Goal: Task Accomplishment & Management: Complete application form

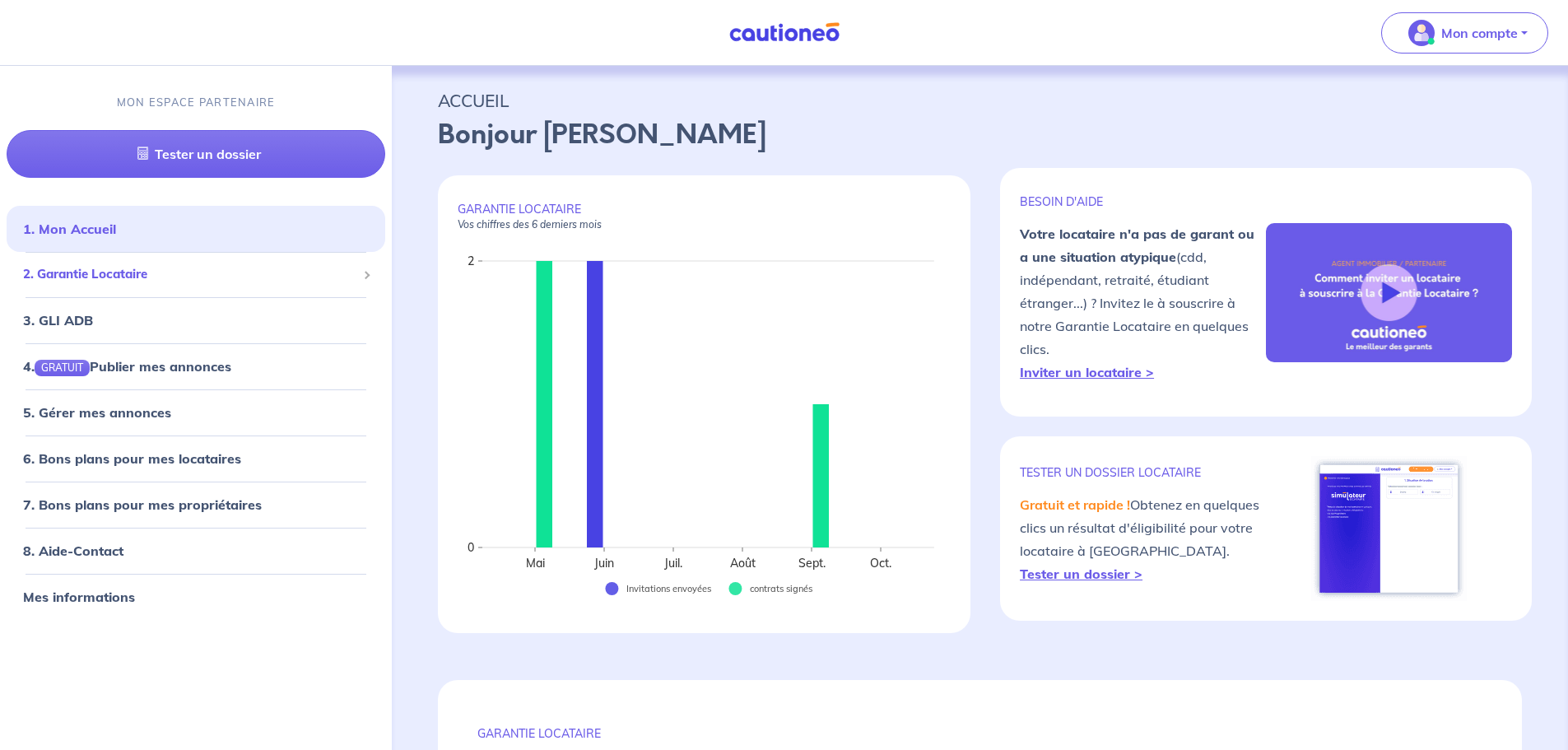
click at [365, 273] on span at bounding box center [366, 276] width 8 height 8
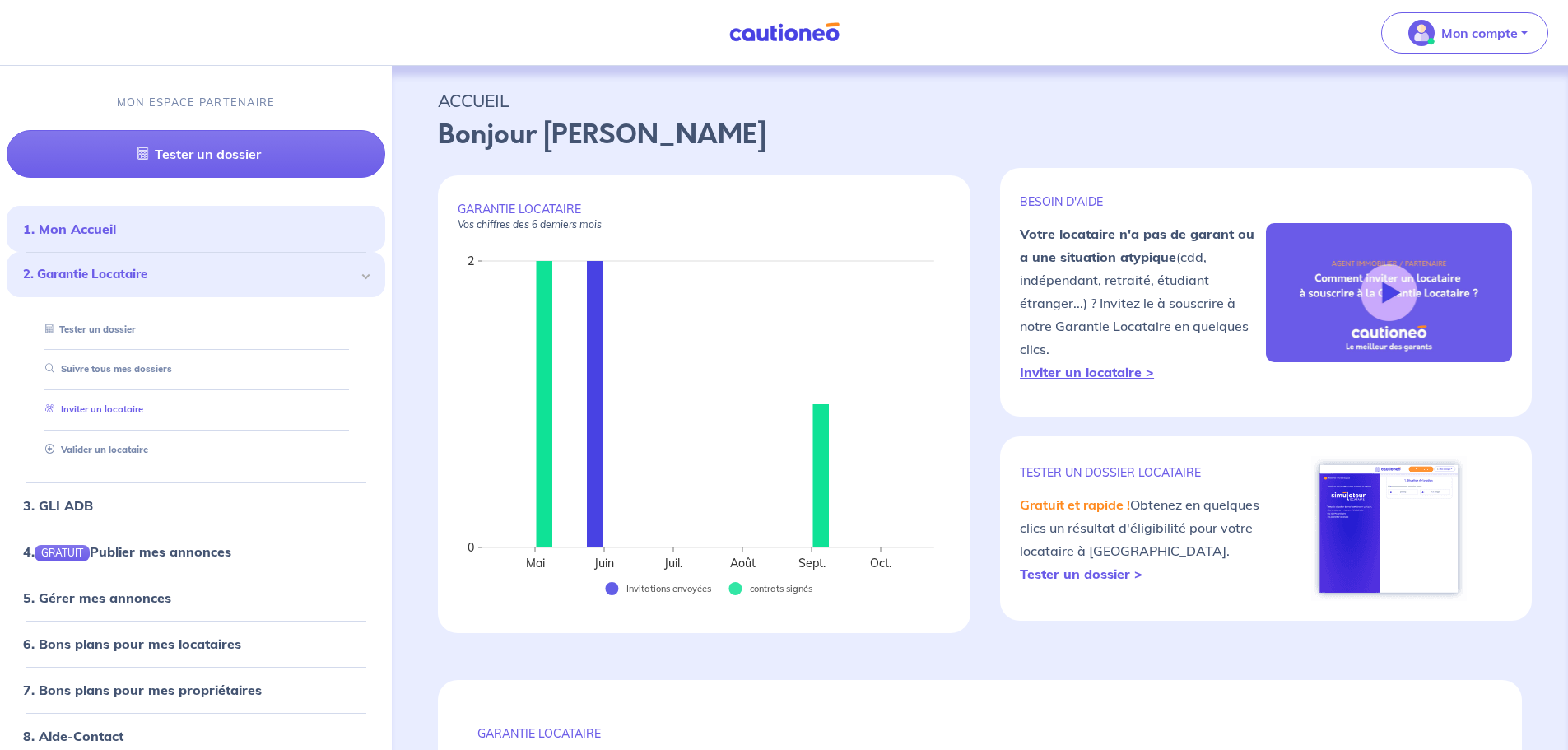
click at [137, 409] on link "Inviter un locataire" at bounding box center [91, 409] width 105 height 12
select select "FR"
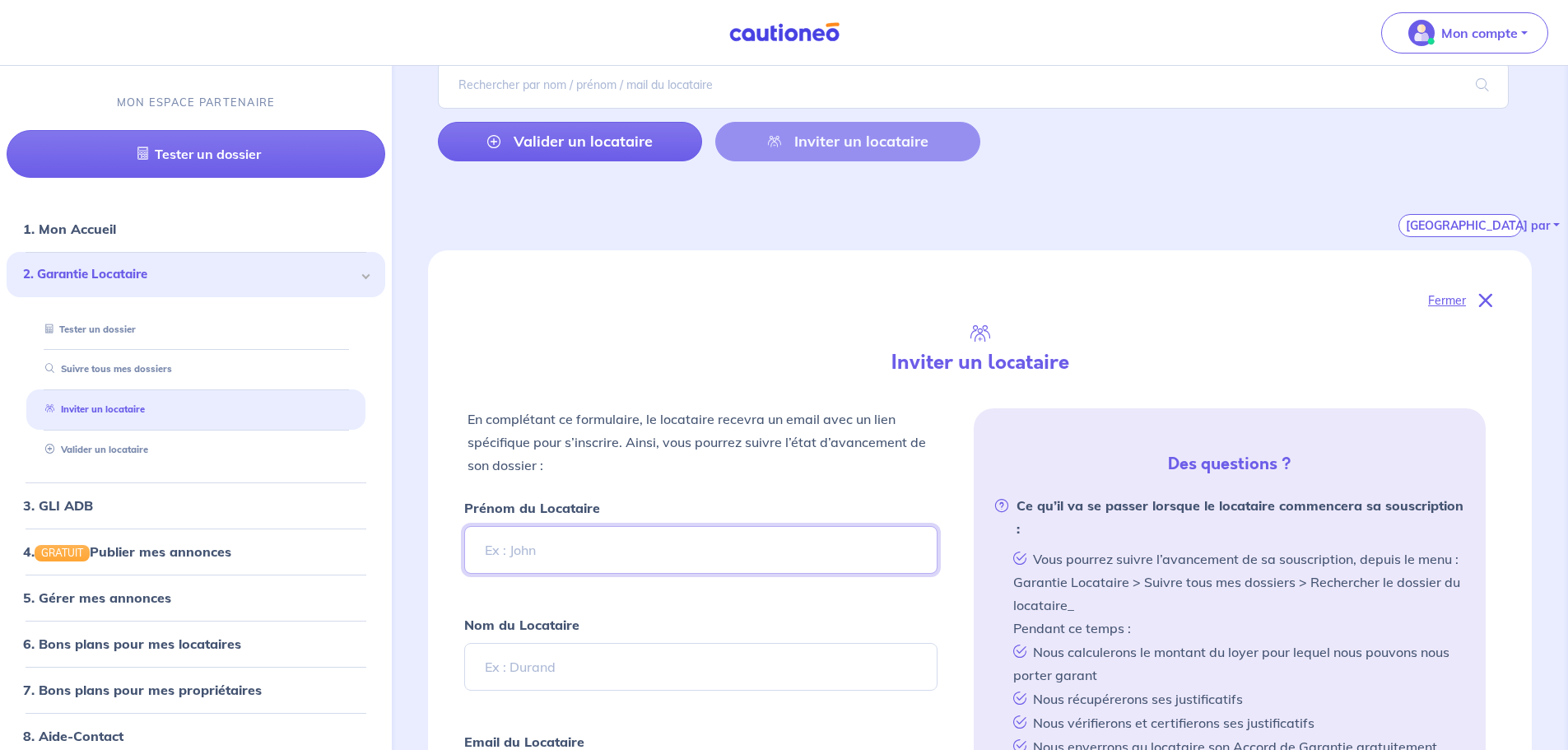
scroll to position [412, 0]
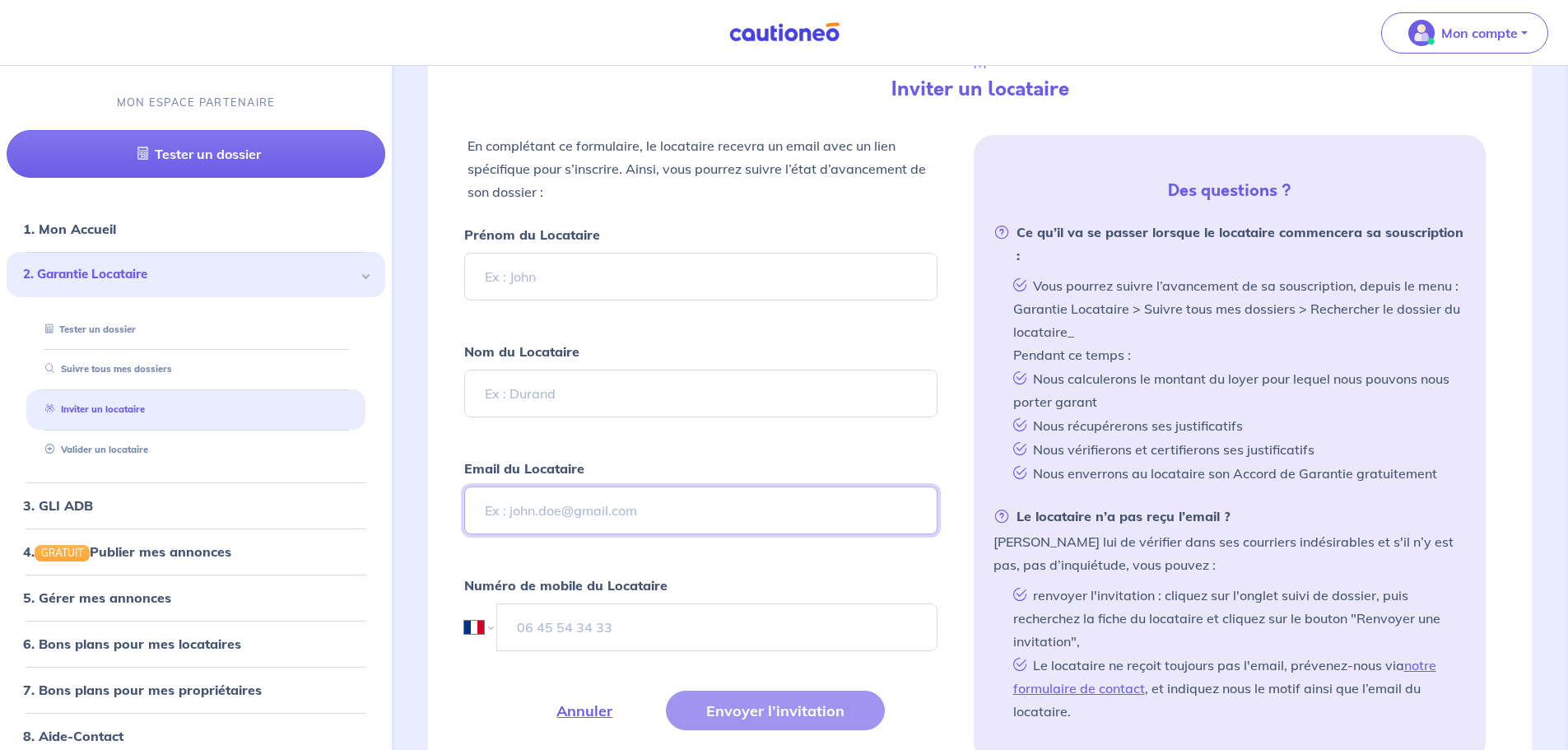
click at [530, 510] on input "Email du Locataire" at bounding box center [700, 510] width 473 height 48
paste input "[EMAIL_ADDRESS][DOMAIN_NAME]"
type input "[EMAIL_ADDRESS][DOMAIN_NAME]"
click at [525, 616] on input "tel" at bounding box center [716, 627] width 441 height 48
paste input "06 52 40 02 07"
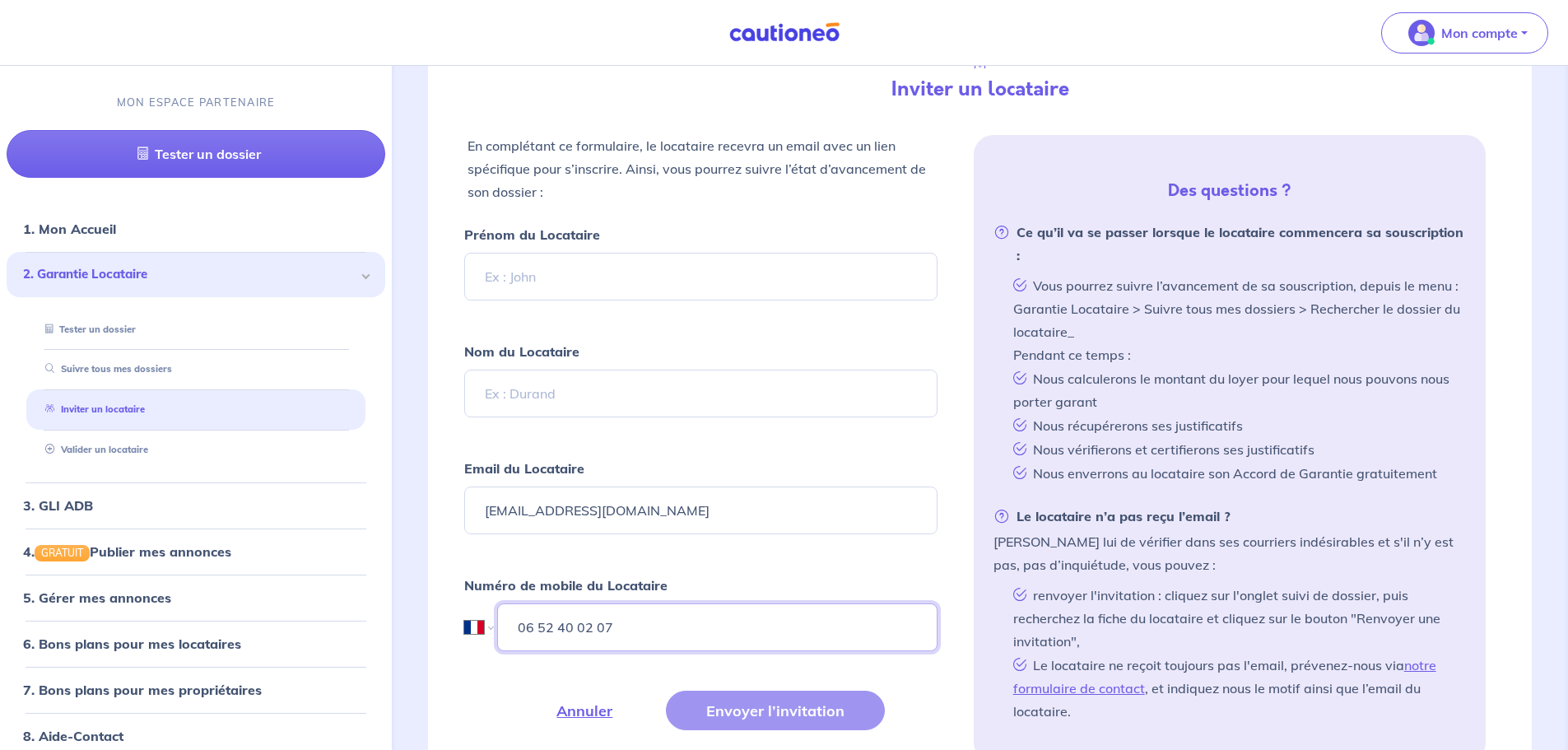
type input "06 52 40 02 07"
click at [541, 274] on input "Prénom du Locataire" at bounding box center [700, 276] width 473 height 48
type input "[PERSON_NAME]"
drag, startPoint x: 557, startPoint y: 401, endPoint x: 555, endPoint y: 382, distance: 19.1
click at [557, 399] on input "Nom du Locataire" at bounding box center [700, 393] width 473 height 48
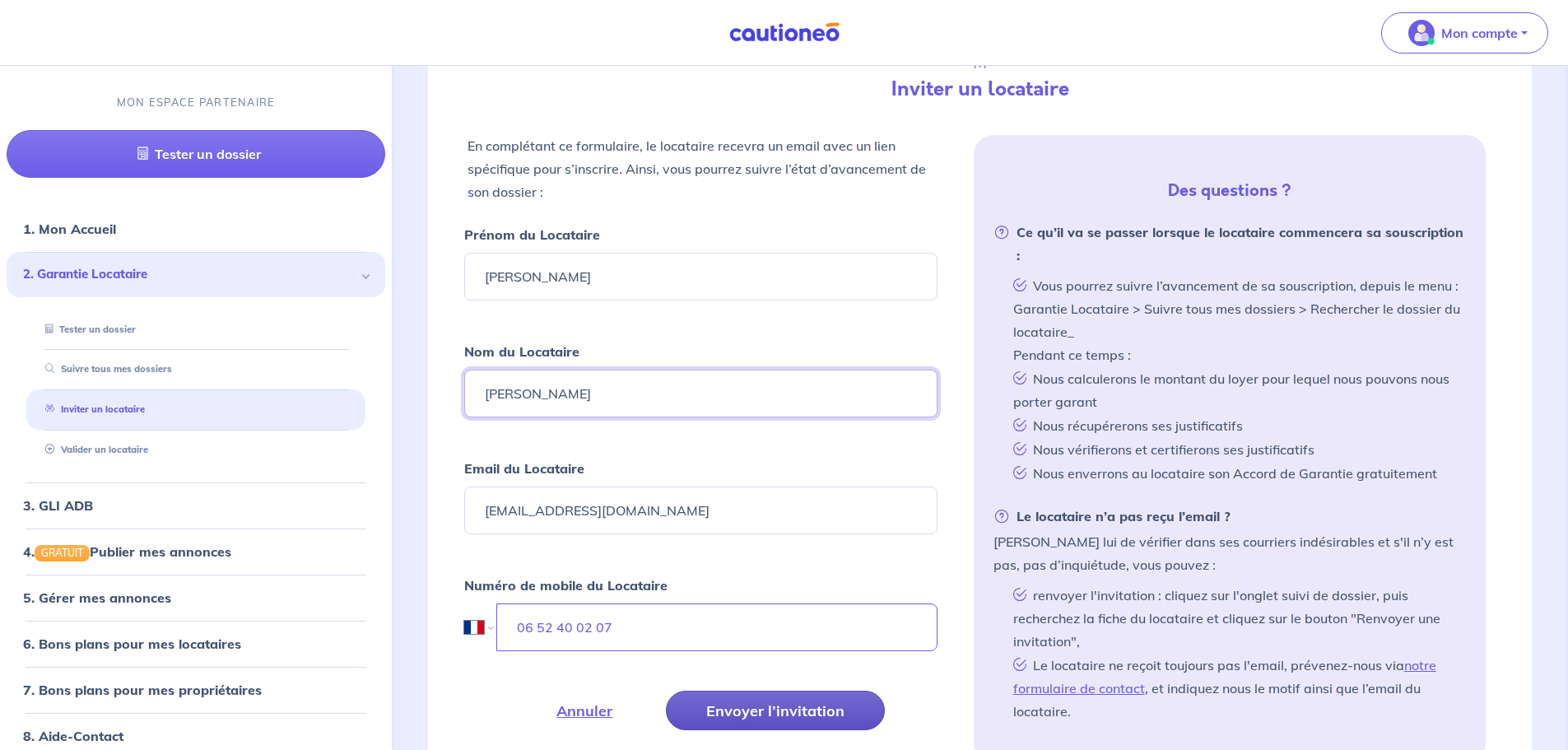
type input "[PERSON_NAME]"
click at [742, 714] on button "Envoyer l’invitation" at bounding box center [775, 711] width 219 height 39
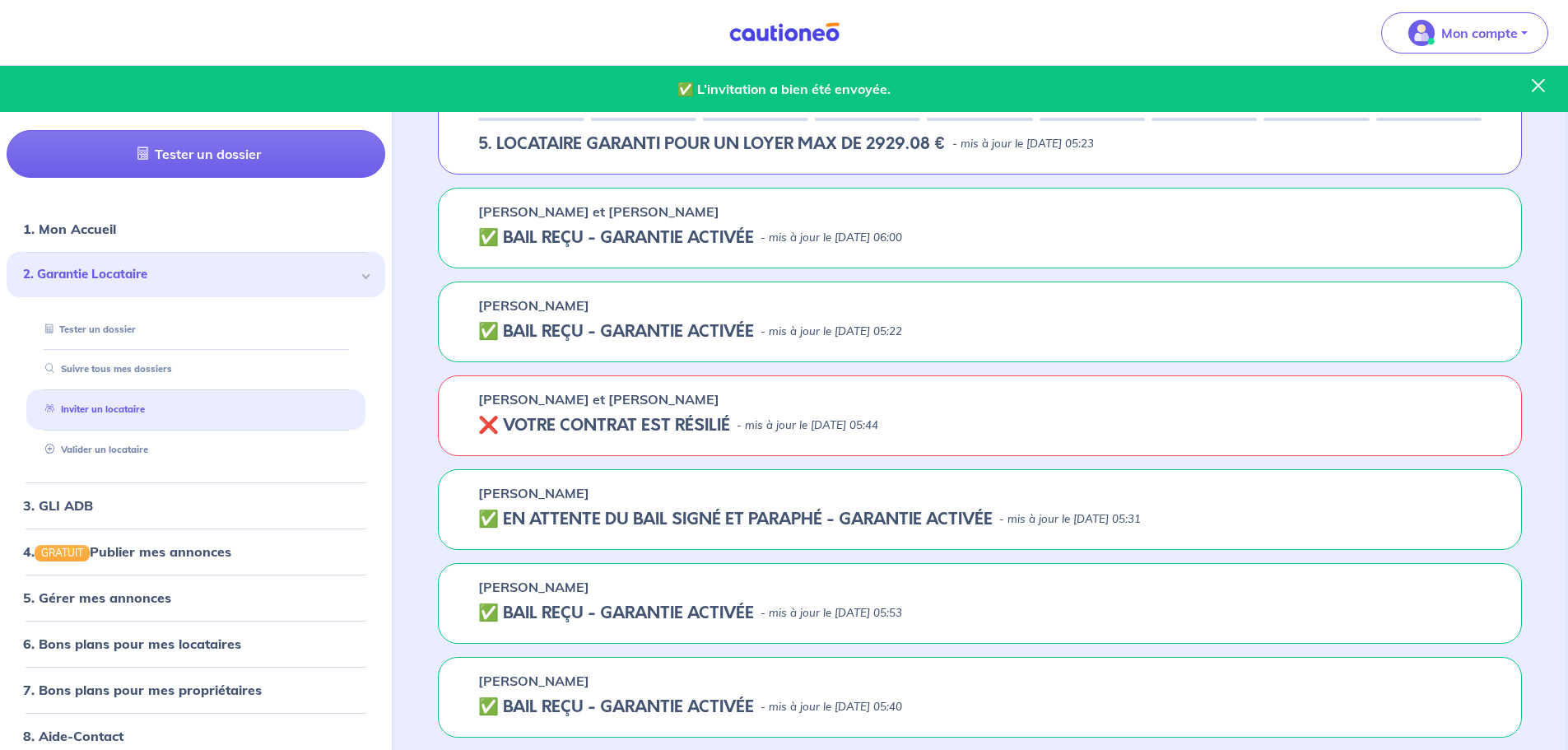
click at [1541, 84] on icon at bounding box center [1538, 95] width 33 height 33
